Goal: Find specific page/section: Find specific page/section

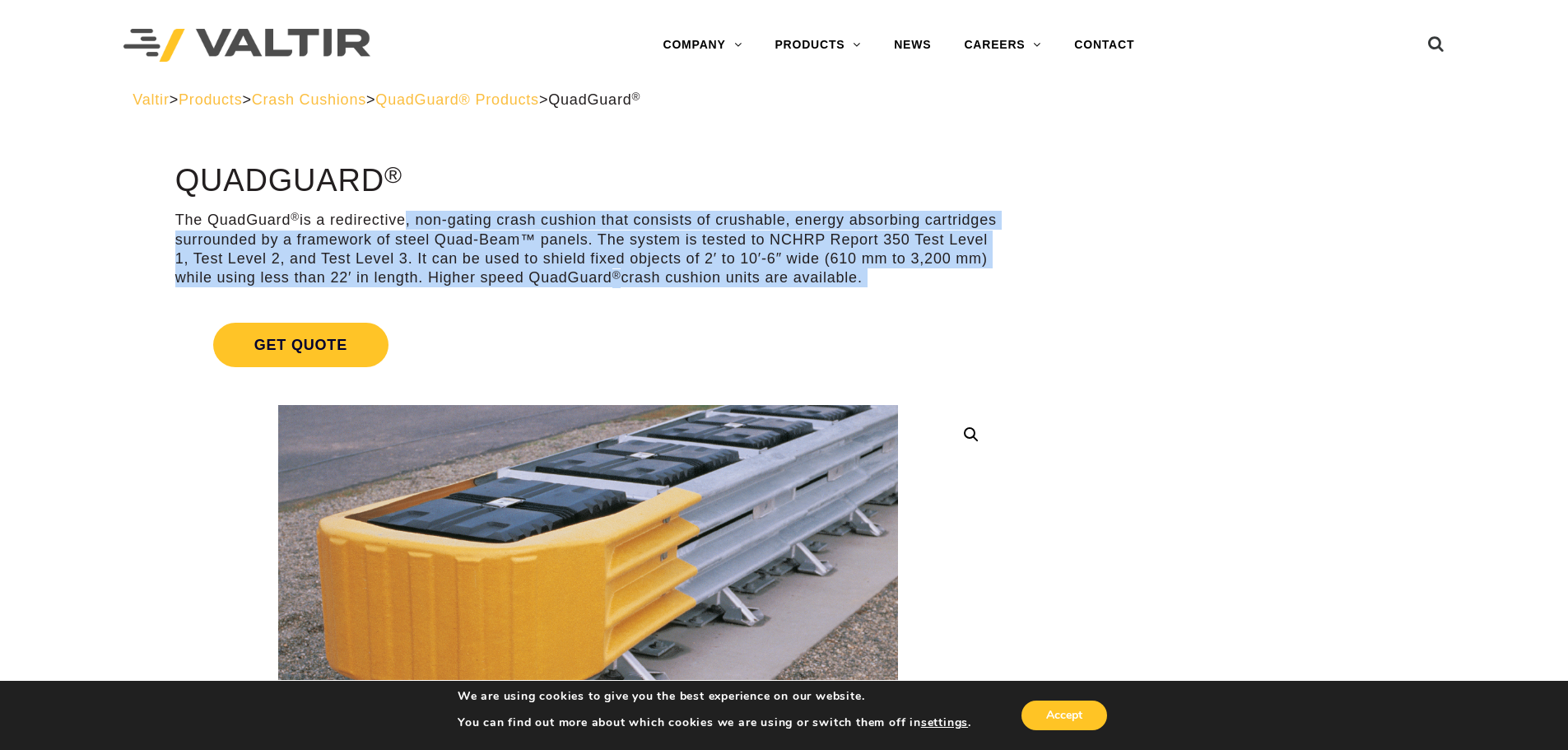
drag, startPoint x: 646, startPoint y: 245, endPoint x: 1011, endPoint y: 345, distance: 378.5
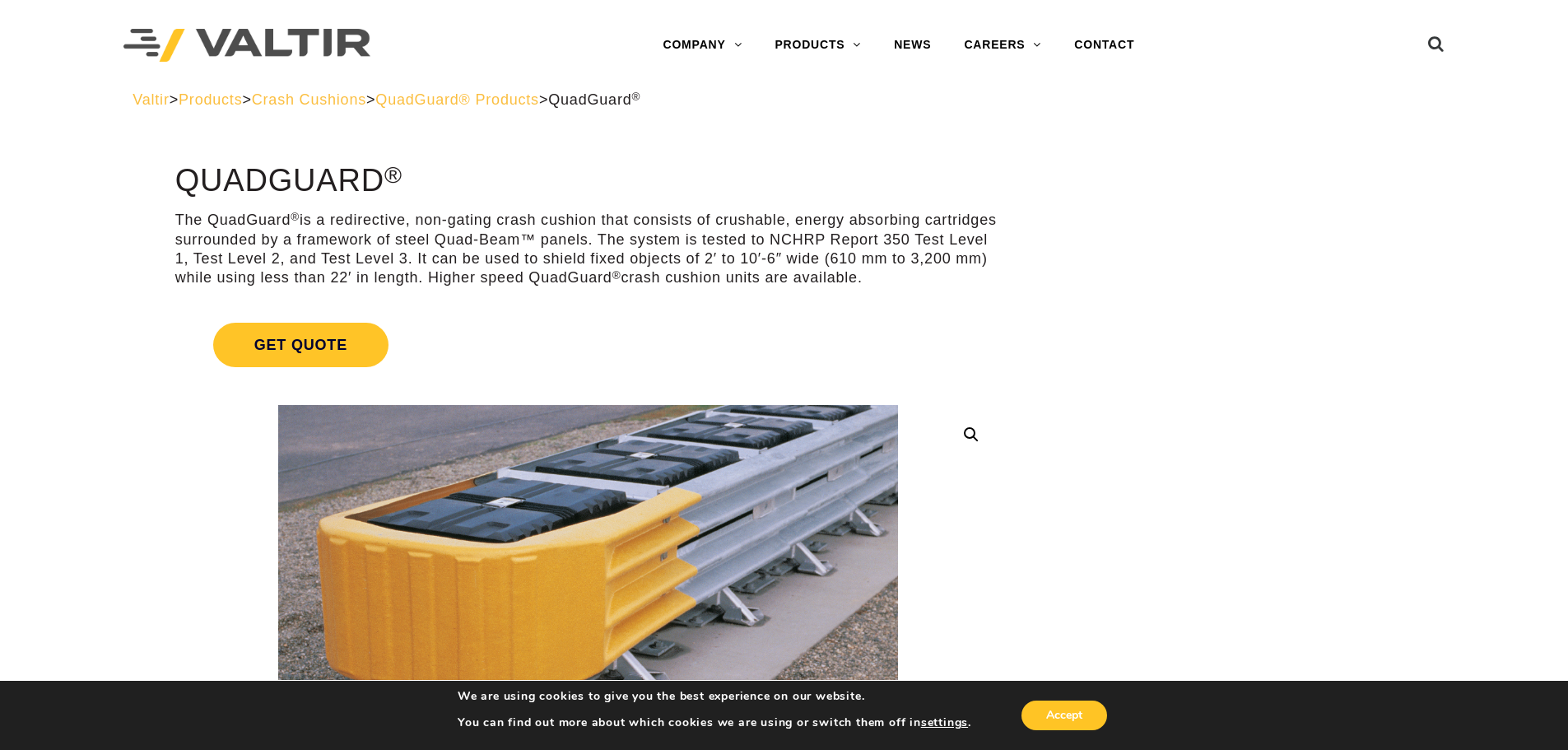
click at [242, 104] on span "Products" at bounding box center [211, 100] width 64 height 16
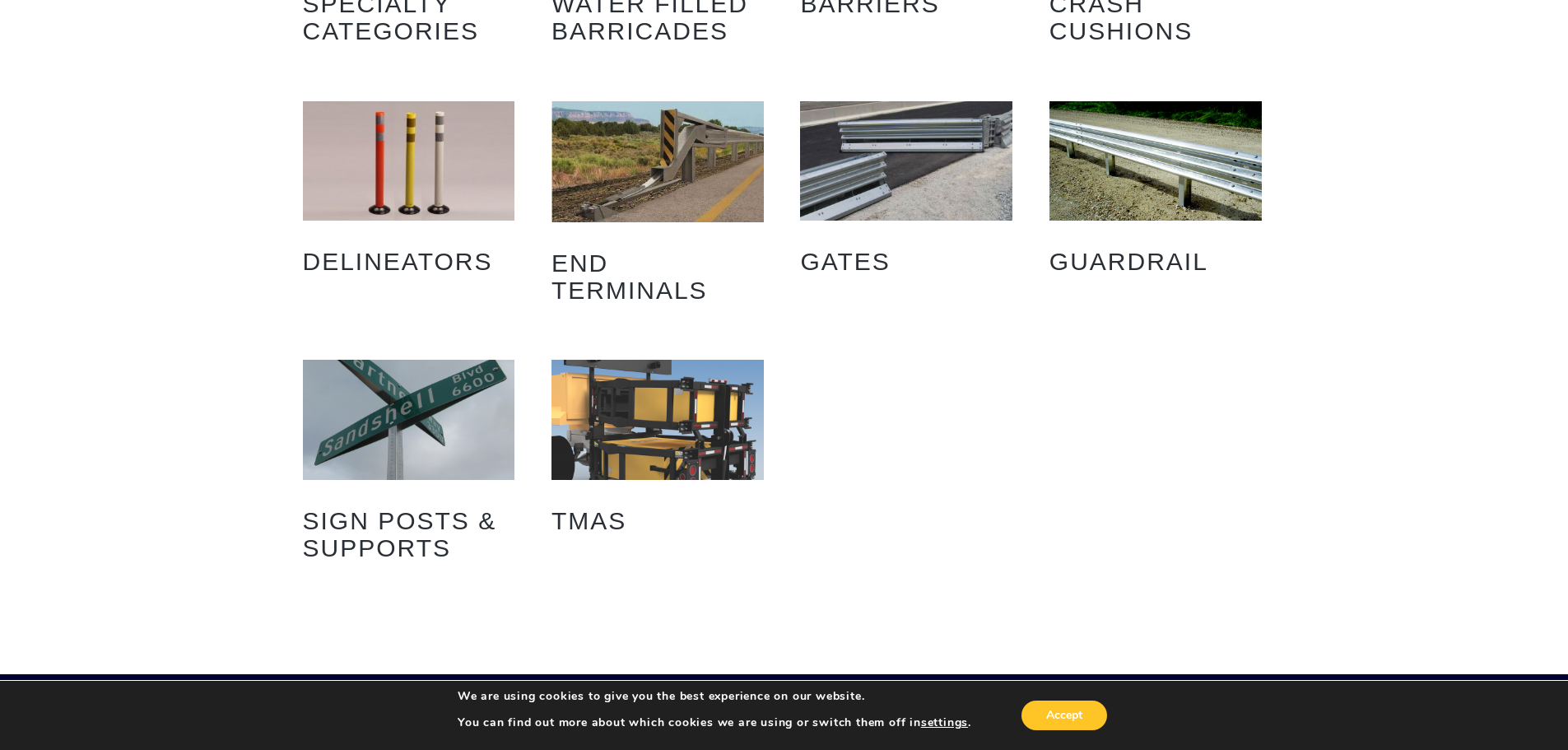
scroll to position [274, 0]
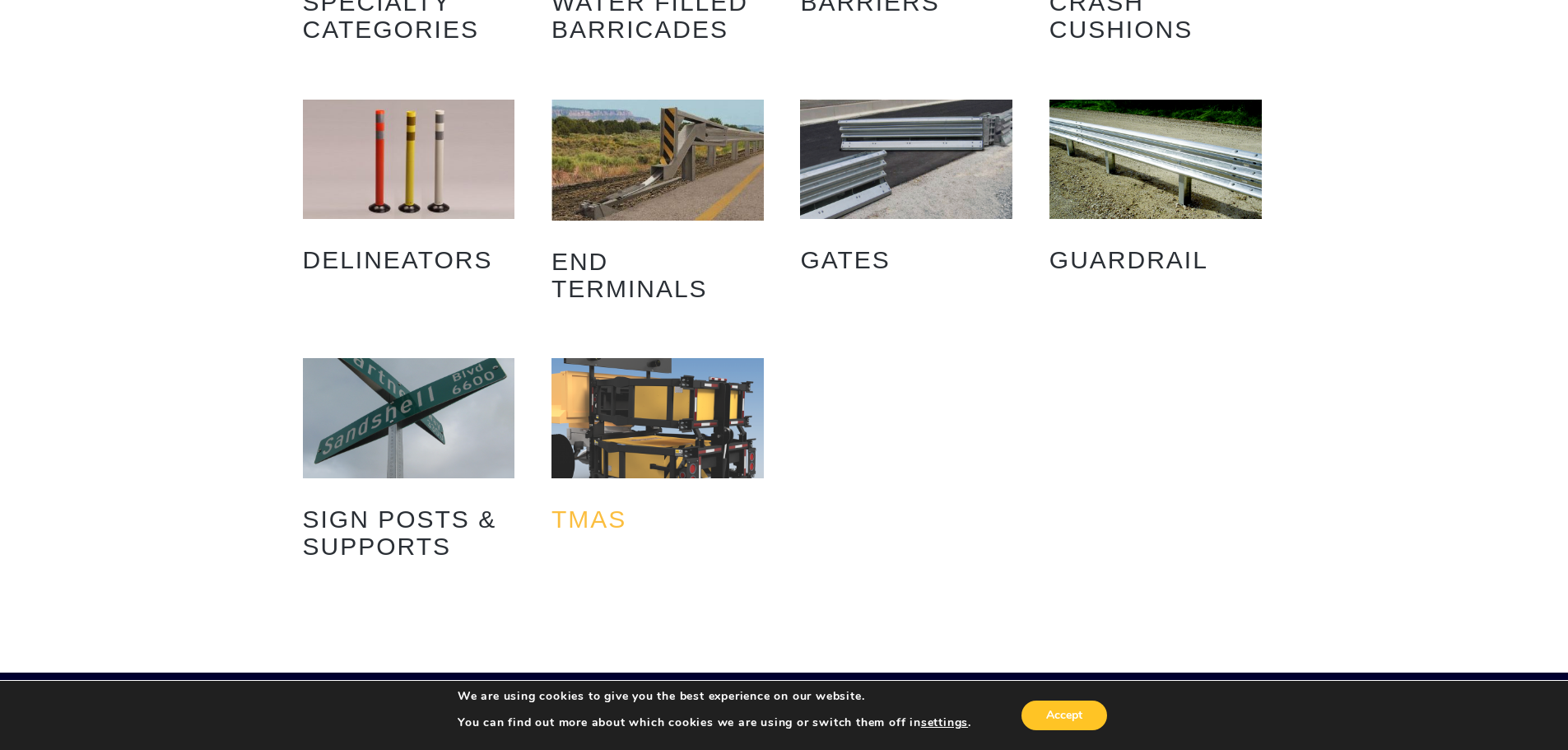
click at [634, 501] on h2 "TMAs (12)" at bounding box center [658, 518] width 213 height 52
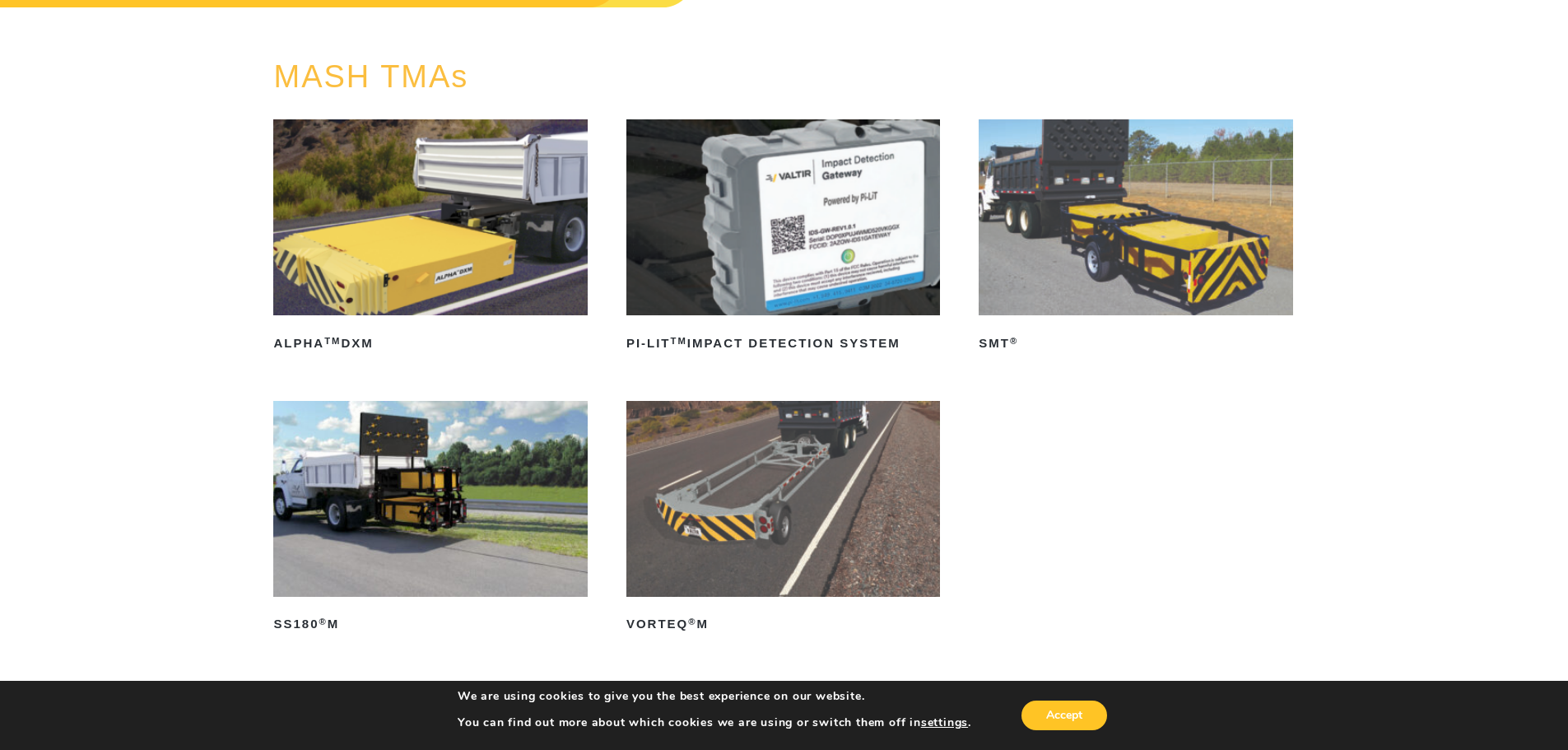
scroll to position [165, 0]
